Goal: Task Accomplishment & Management: Complete application form

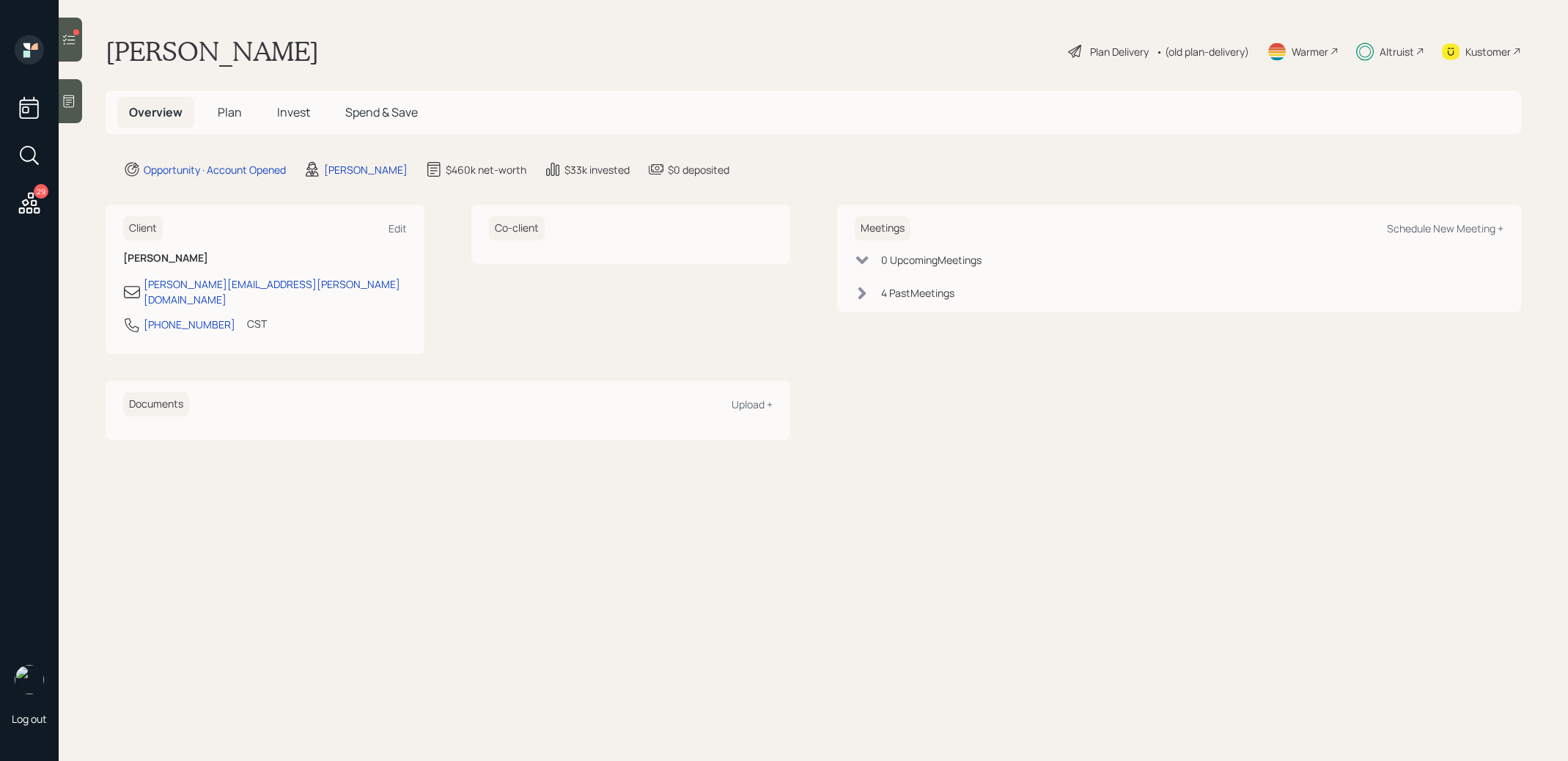
click at [68, 41] on icon at bounding box center [69, 39] width 14 height 14
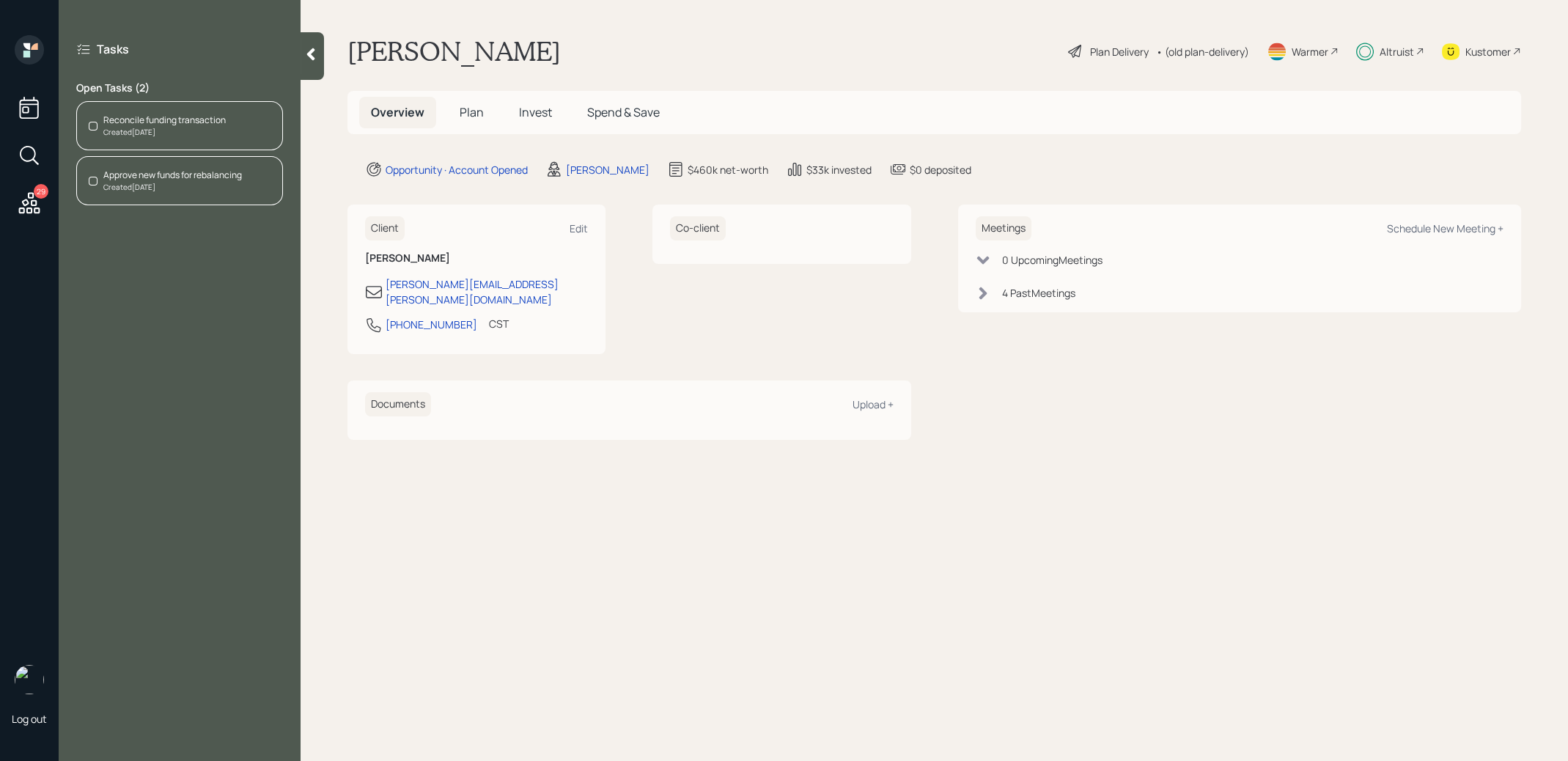
click at [123, 123] on div "Reconcile funding transaction" at bounding box center [164, 120] width 123 height 13
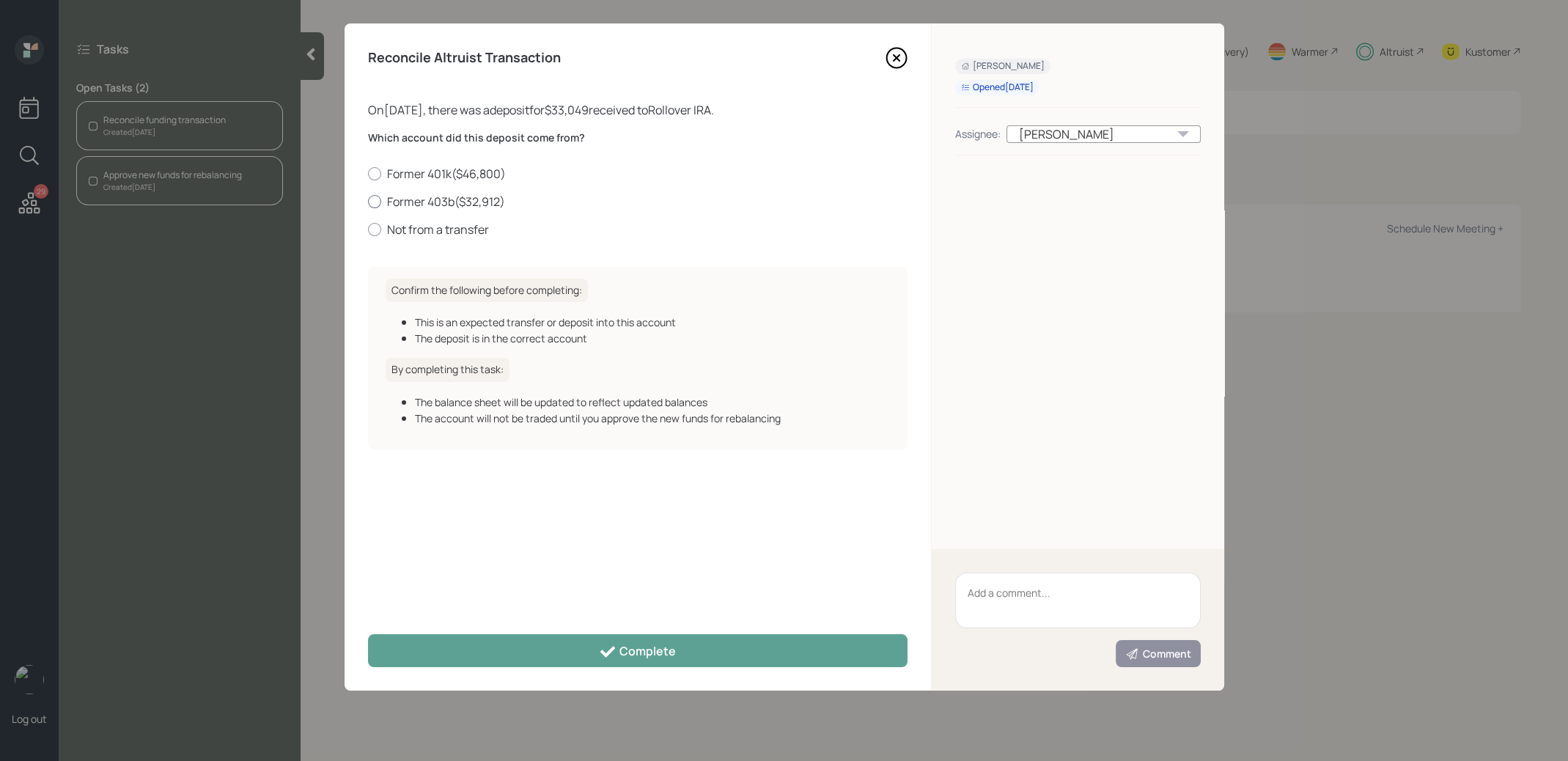
click at [369, 201] on div at bounding box center [374, 201] width 13 height 13
click at [368, 201] on input "Former 403b ( $32,912 )" at bounding box center [367, 201] width 1 height 1
radio input "true"
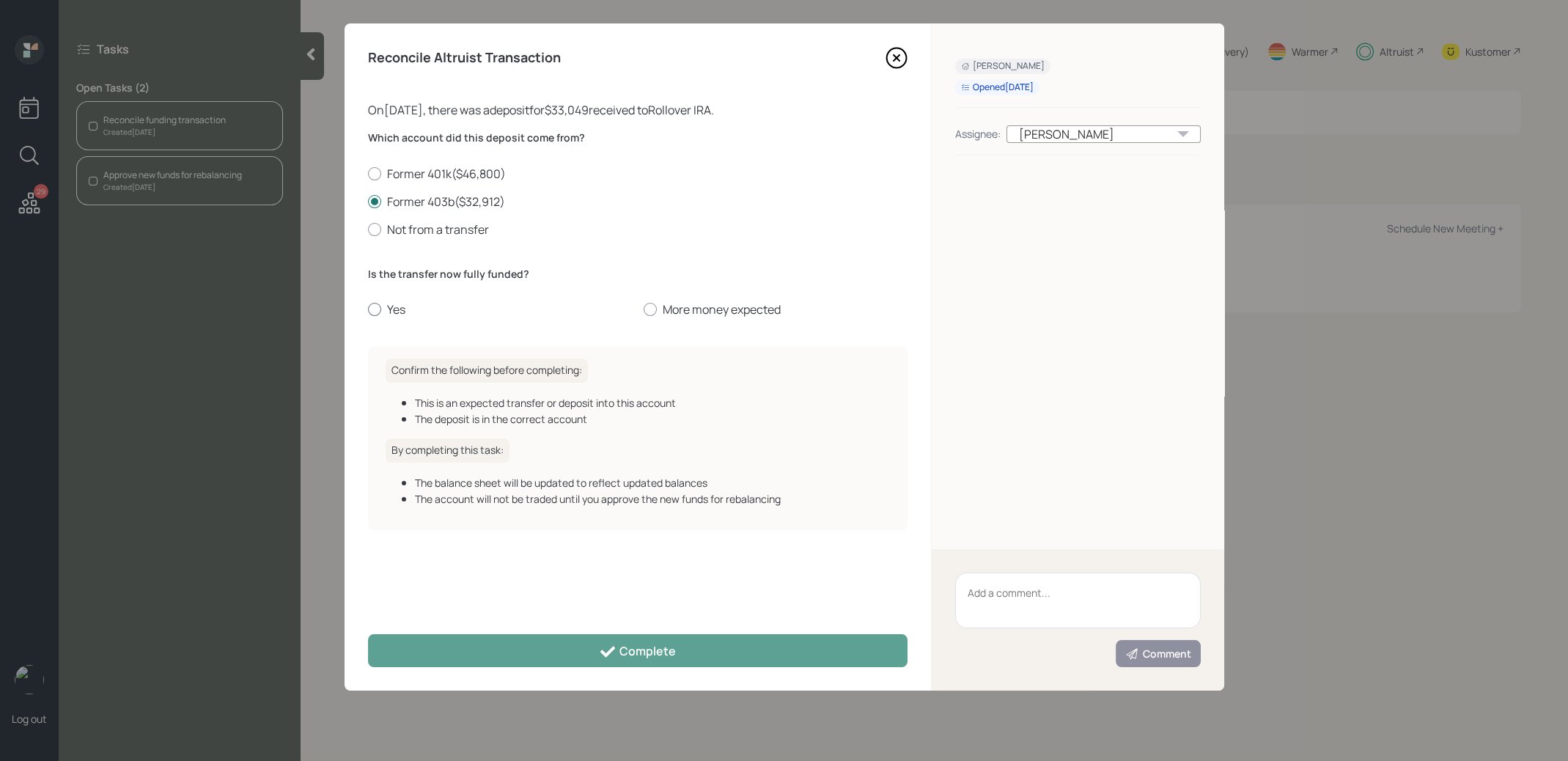
click at [372, 307] on div at bounding box center [374, 309] width 13 height 13
click at [368, 309] on input "Yes" at bounding box center [367, 309] width 1 height 1
radio input "true"
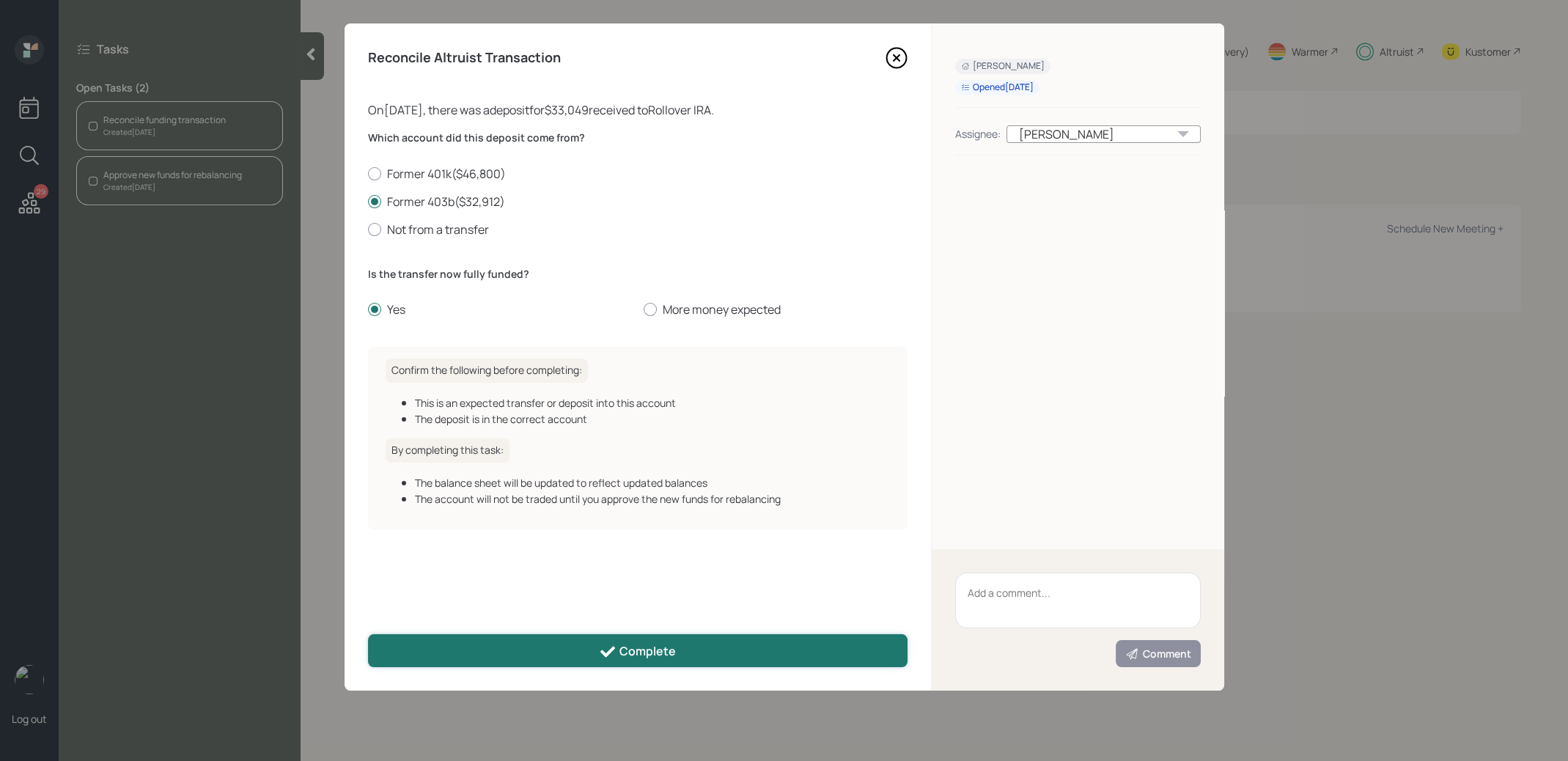
click at [560, 651] on button "Complete" at bounding box center [637, 650] width 539 height 33
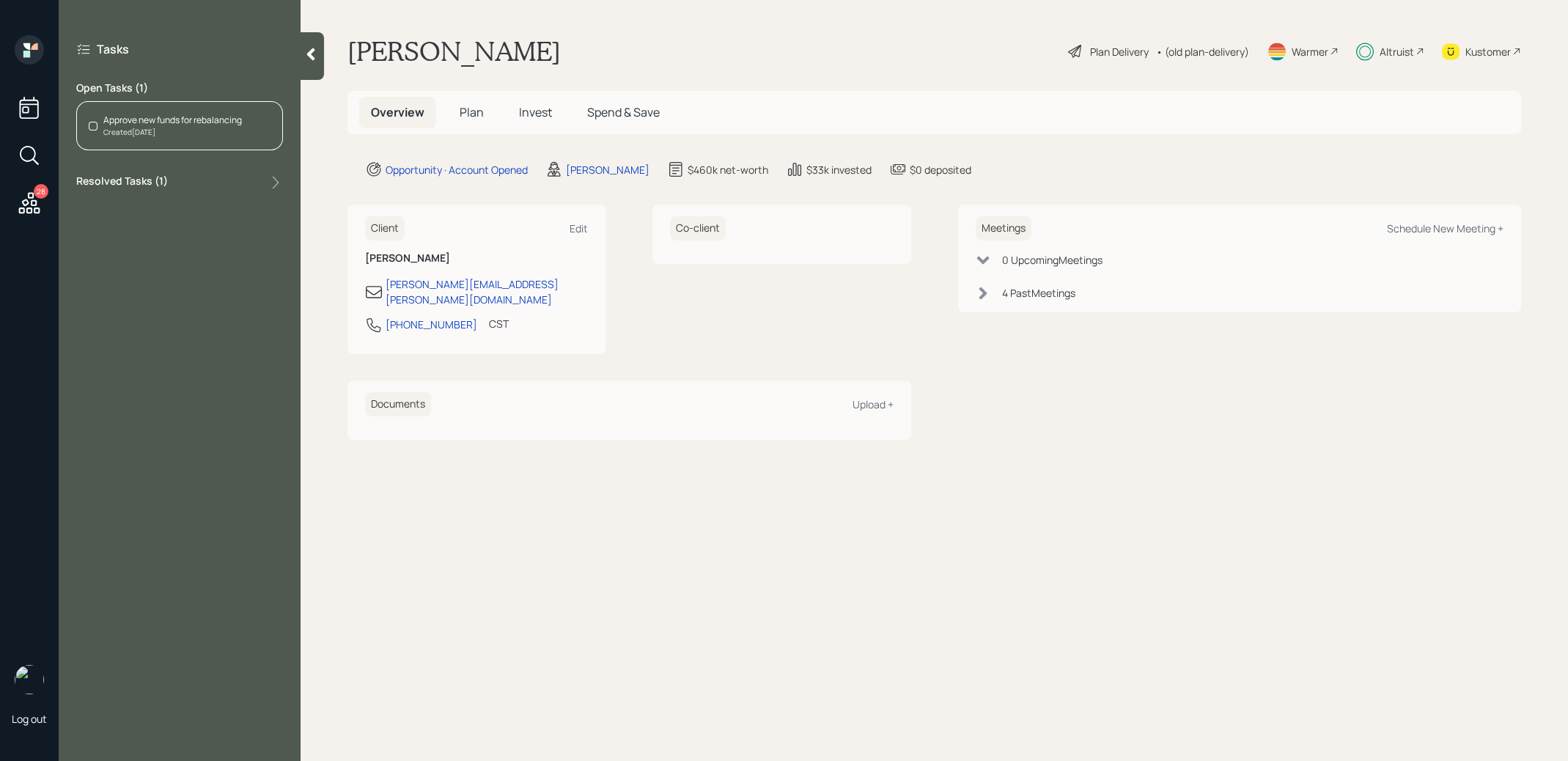
click at [535, 118] on span "Invest" at bounding box center [535, 112] width 33 height 16
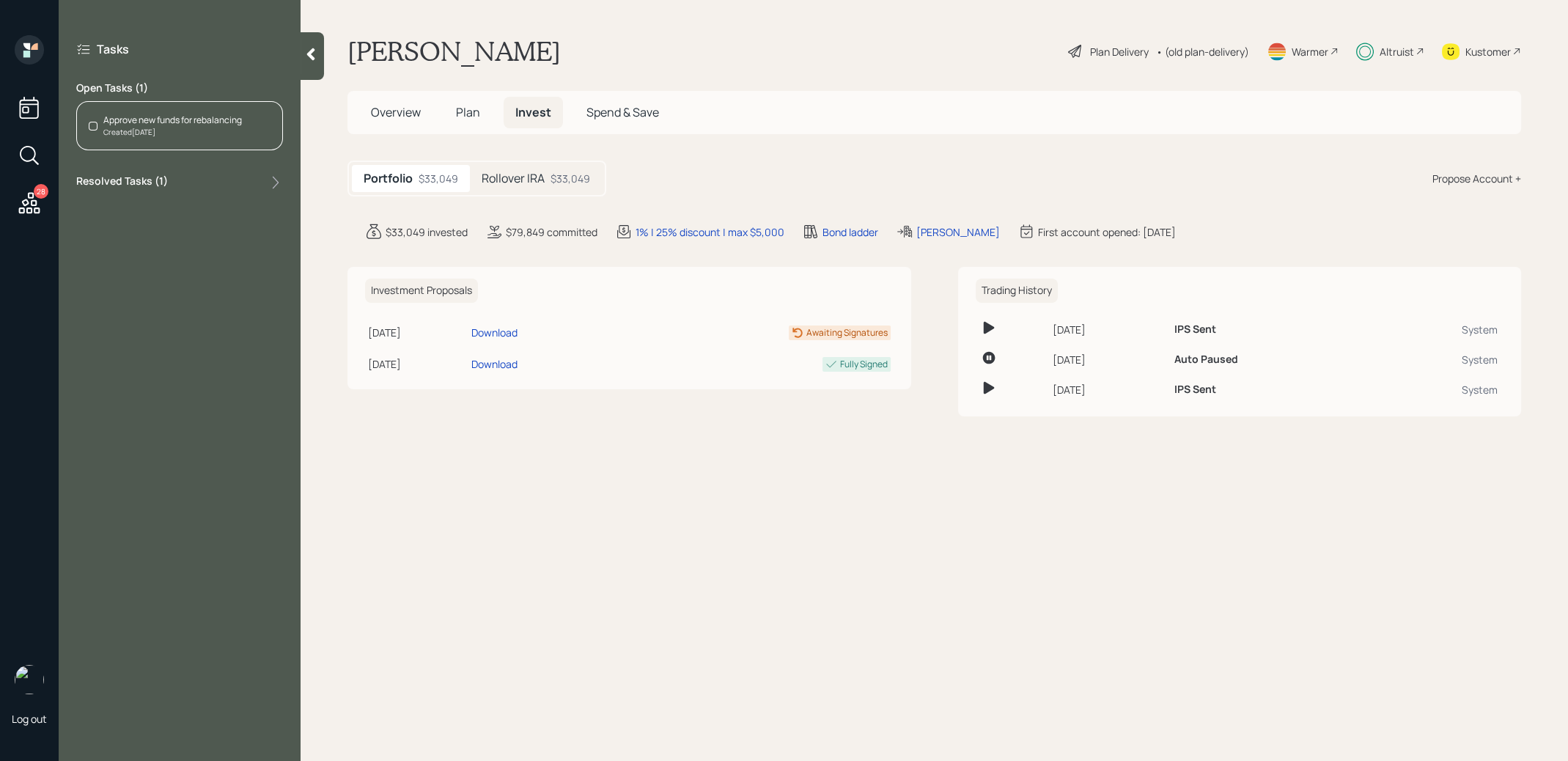
click at [538, 180] on h5 "Rollover IRA" at bounding box center [513, 178] width 63 height 14
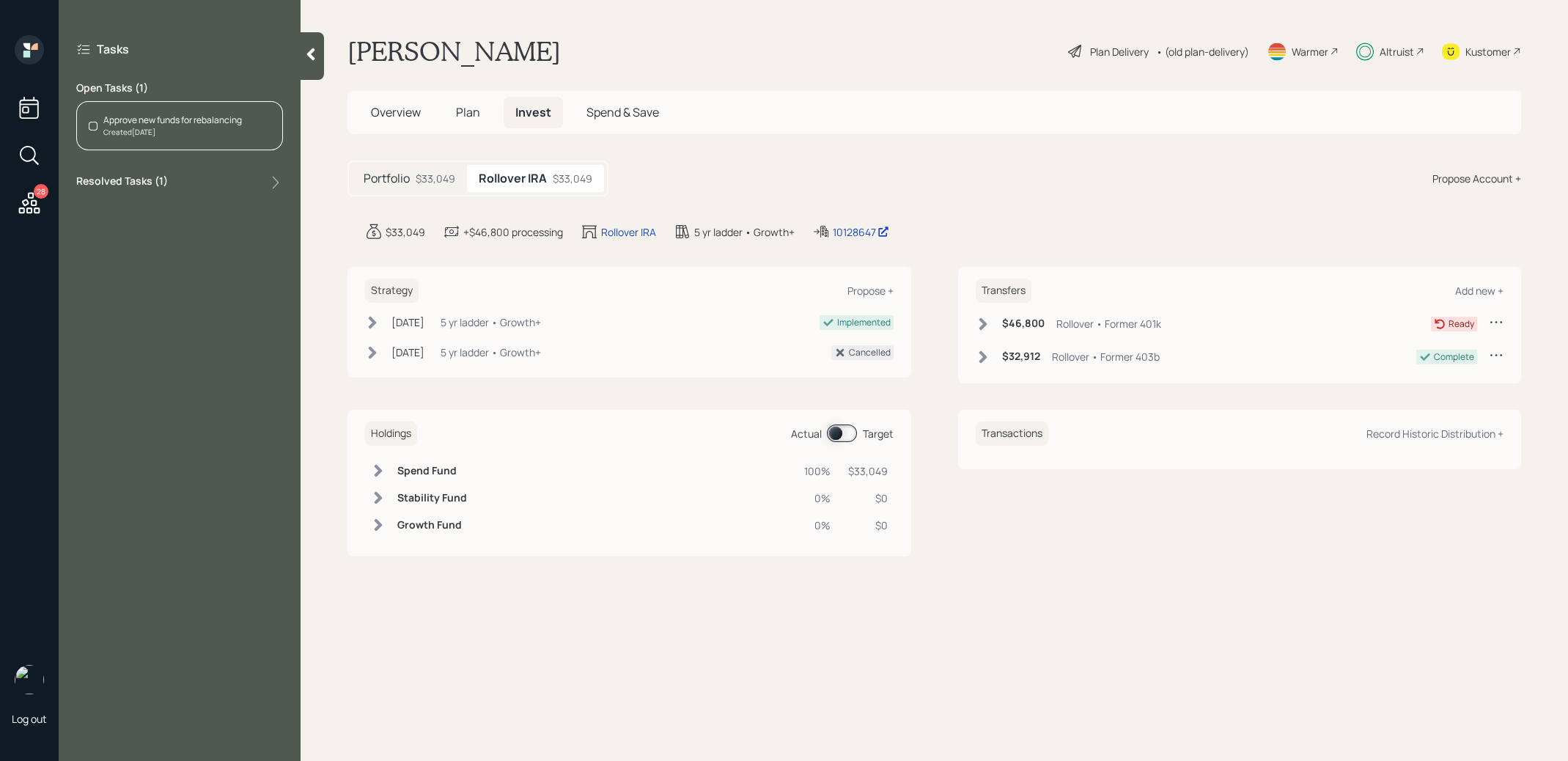
click at [986, 359] on icon at bounding box center [983, 356] width 14 height 14
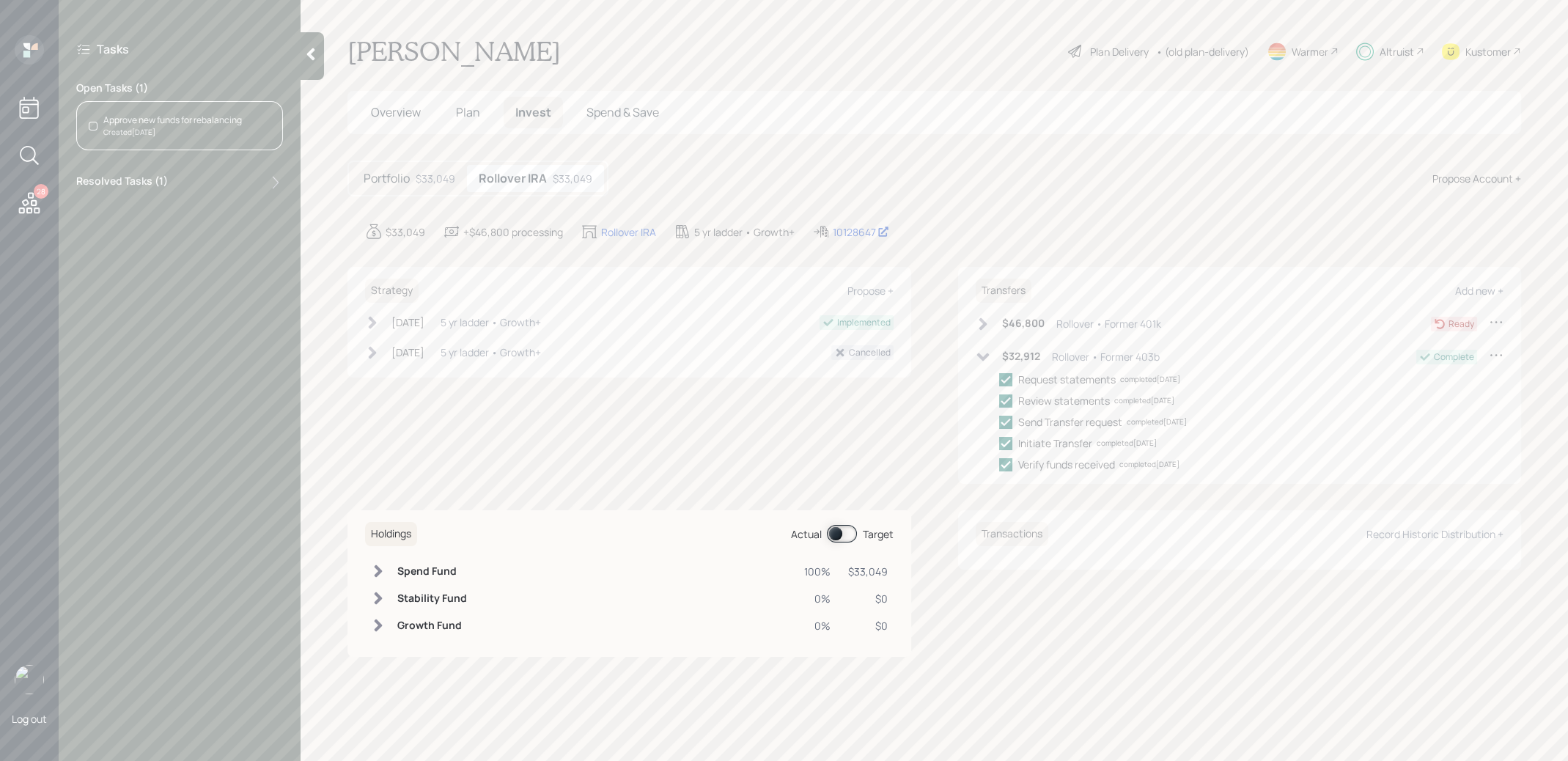
click at [986, 359] on icon at bounding box center [983, 356] width 14 height 14
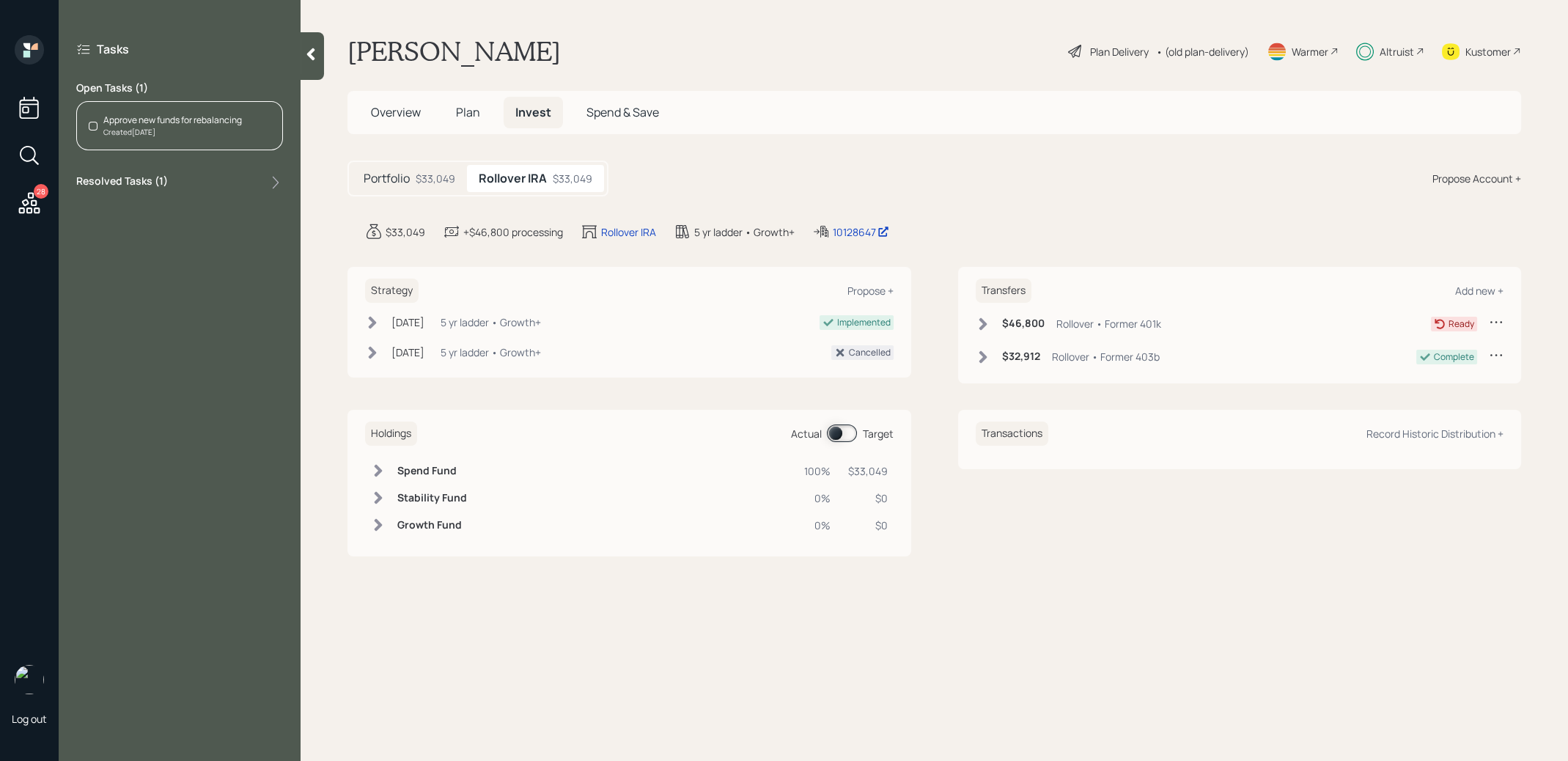
click at [240, 131] on div "Created [DATE]" at bounding box center [172, 132] width 139 height 11
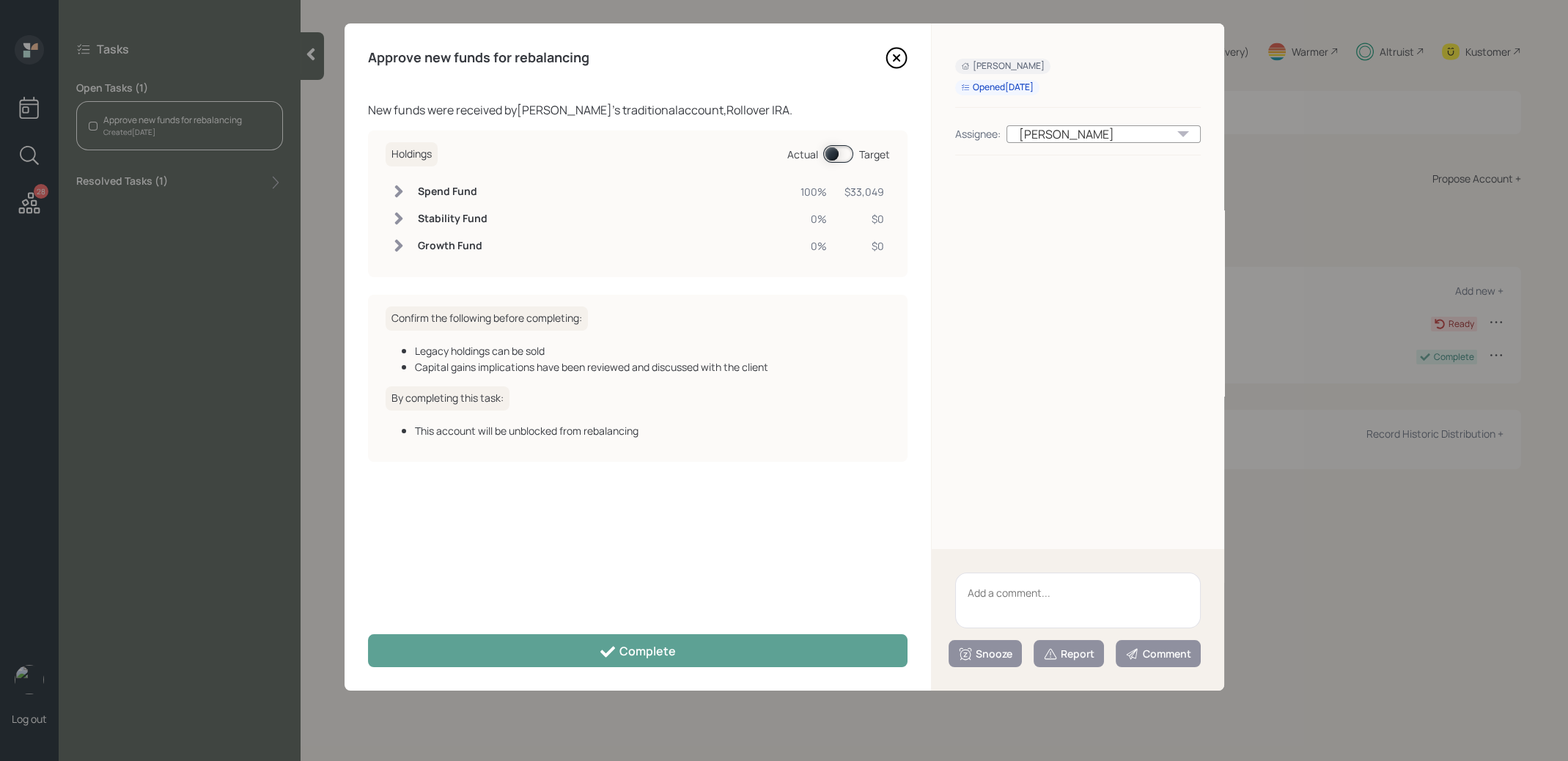
click at [837, 154] on span at bounding box center [838, 154] width 30 height 18
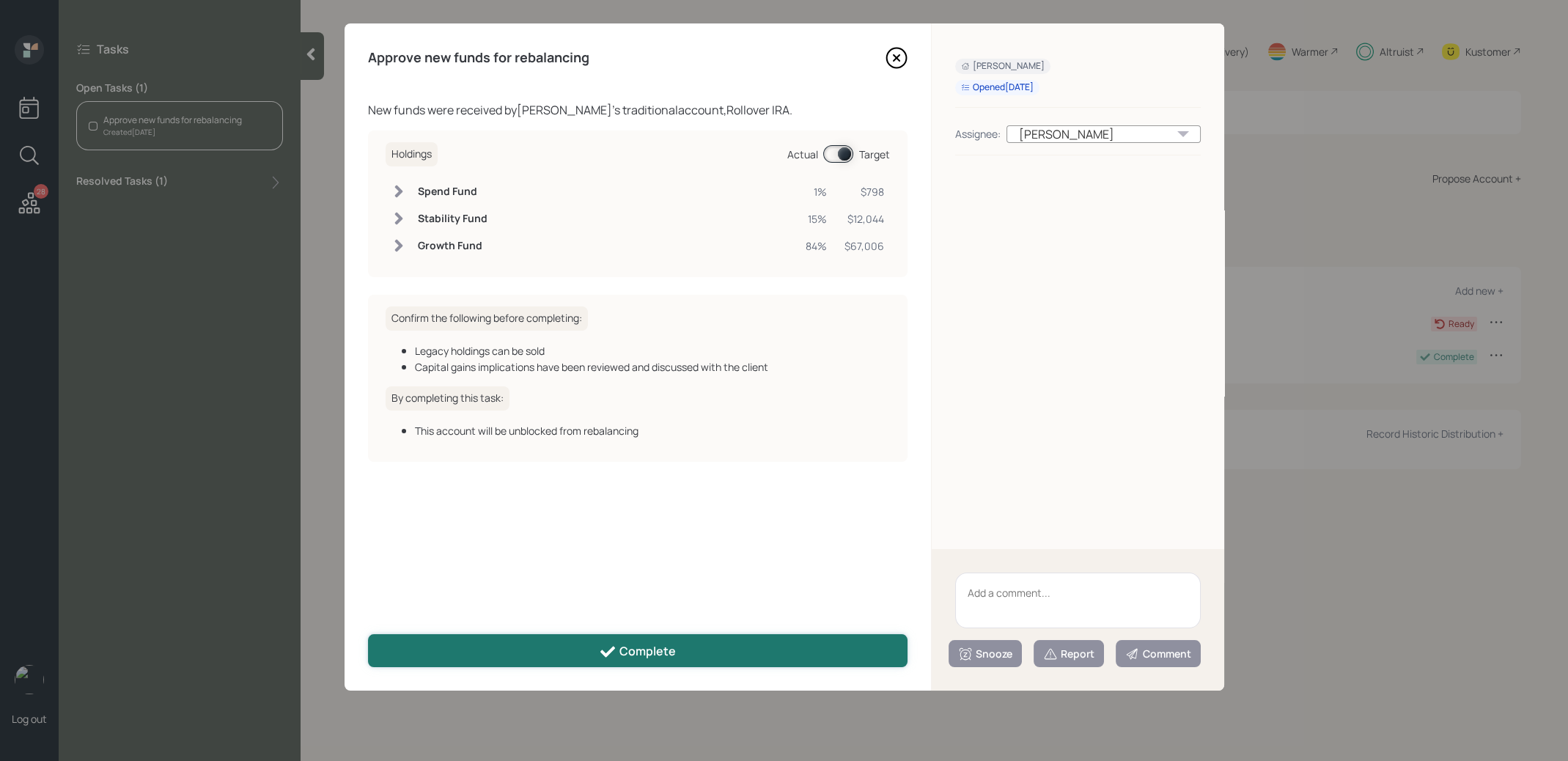
click at [755, 646] on button "Complete" at bounding box center [637, 650] width 539 height 33
